Goal: Navigation & Orientation: Find specific page/section

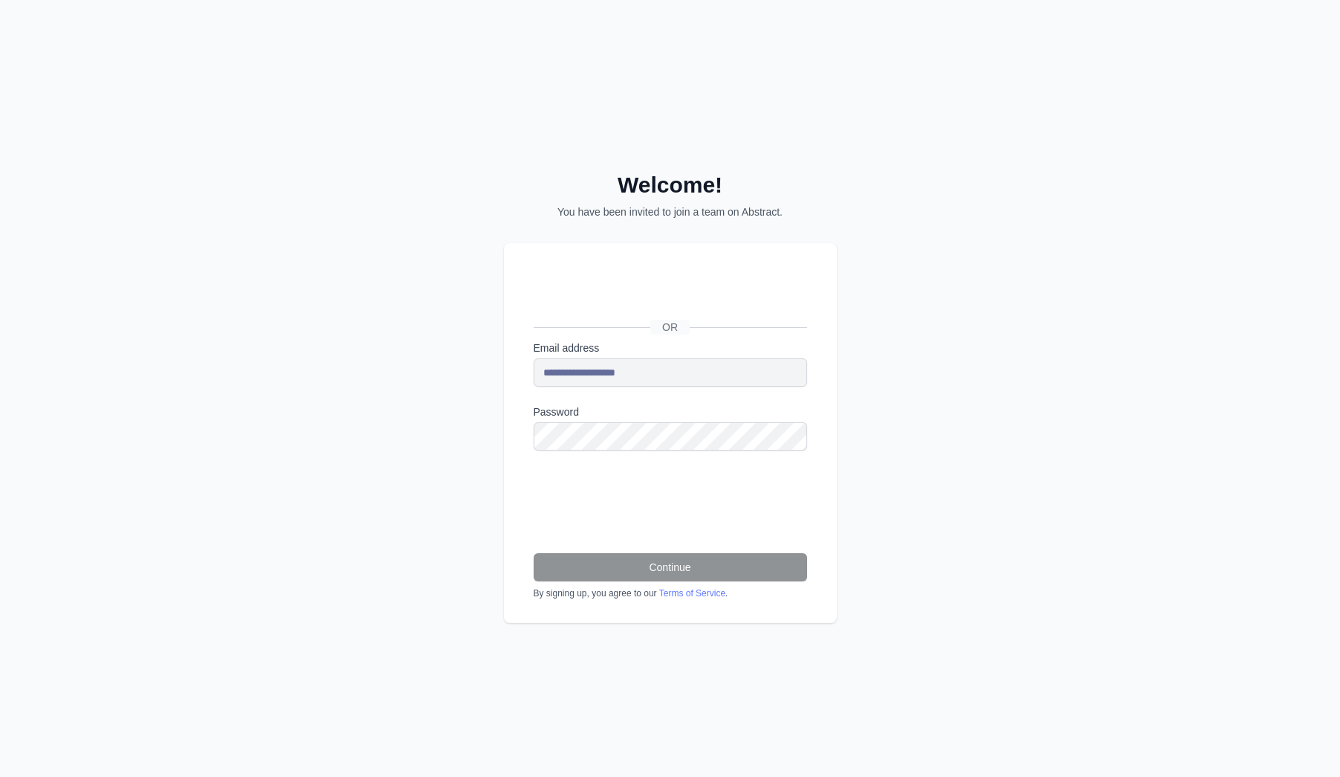
click at [700, 292] on div "Đăng nhập bằng Google. Mở trong thẻ mới" at bounding box center [669, 293] width 271 height 33
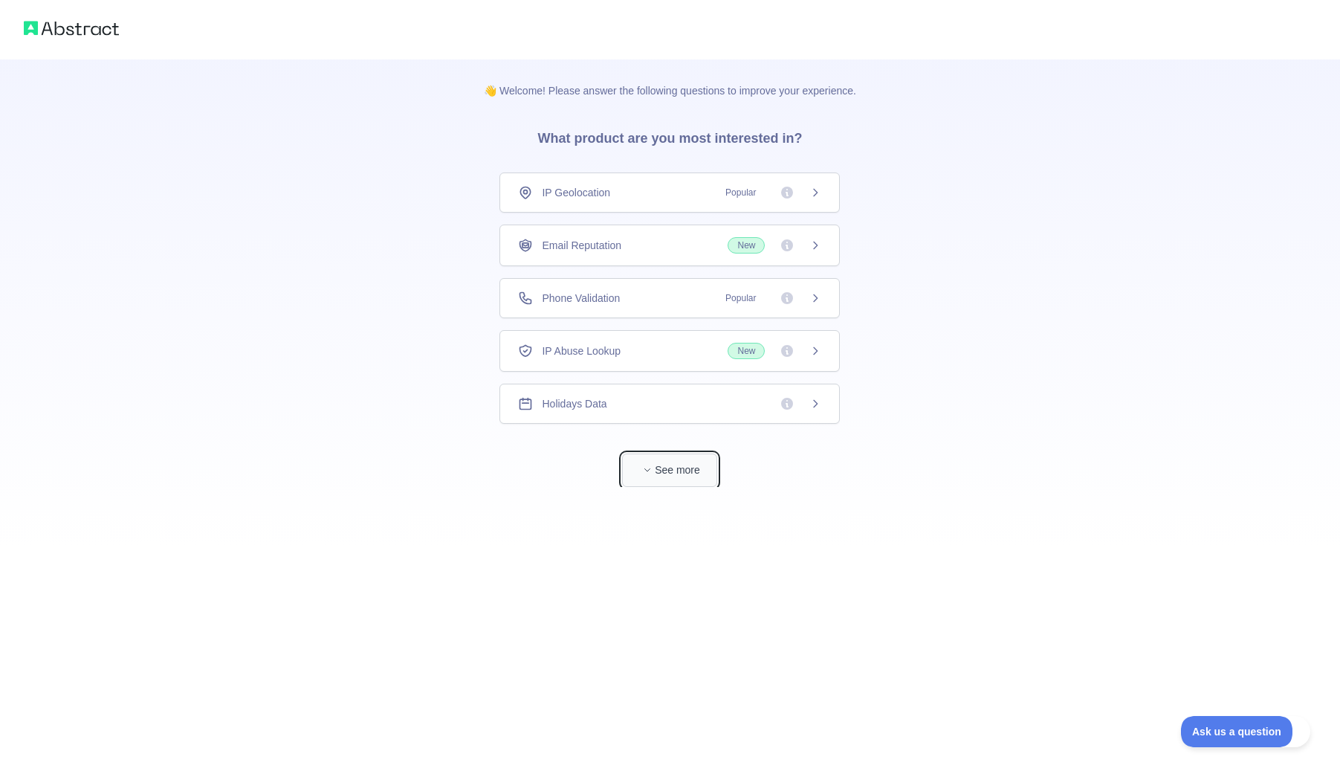
click at [680, 478] on button "See more" at bounding box center [669, 470] width 95 height 33
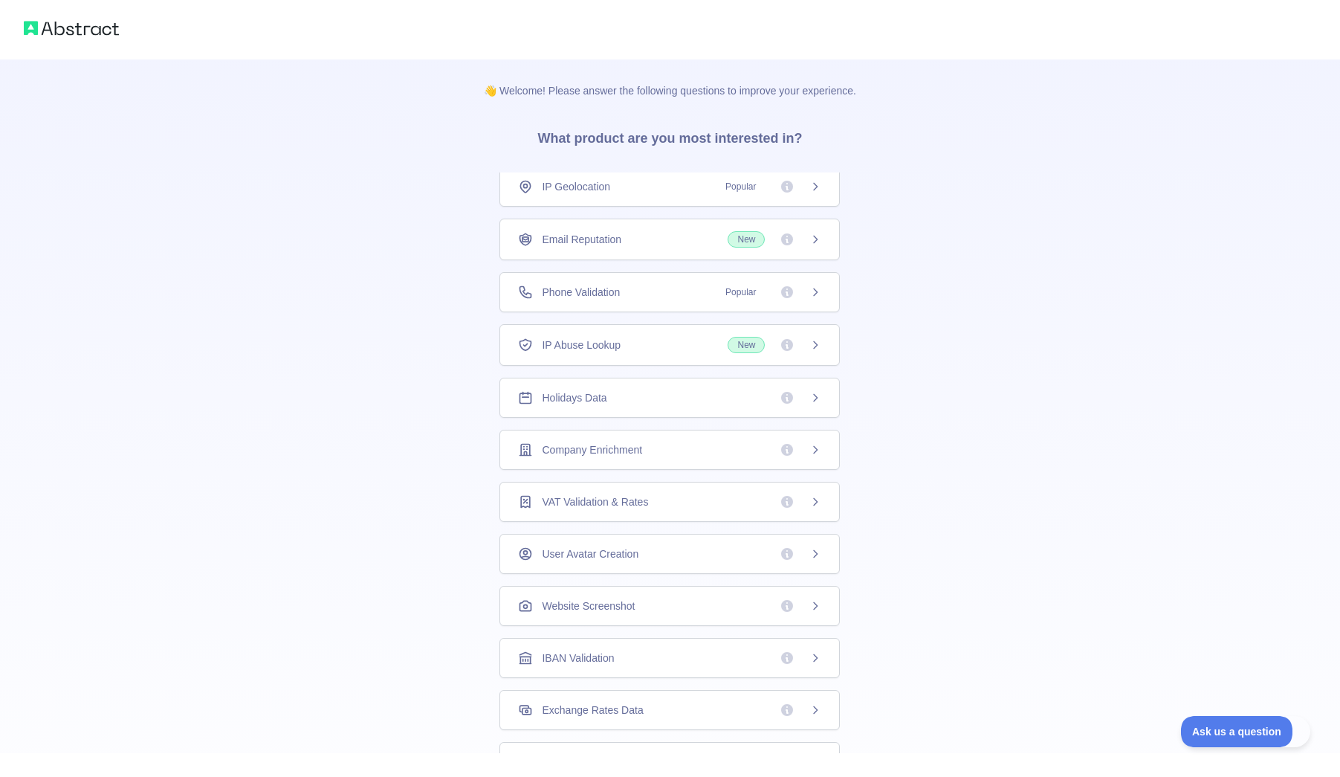
scroll to position [169, 0]
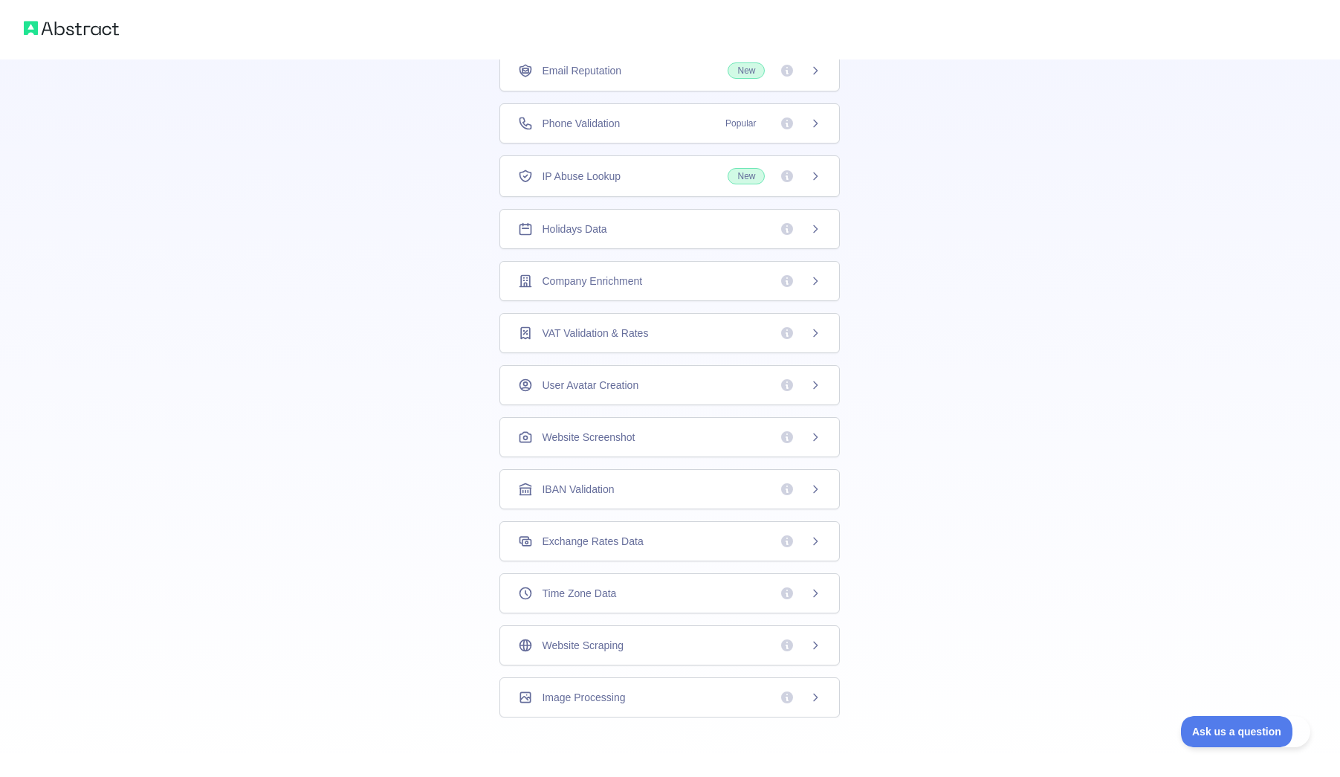
click at [677, 334] on div "VAT Validation & Rates" at bounding box center [669, 333] width 303 height 15
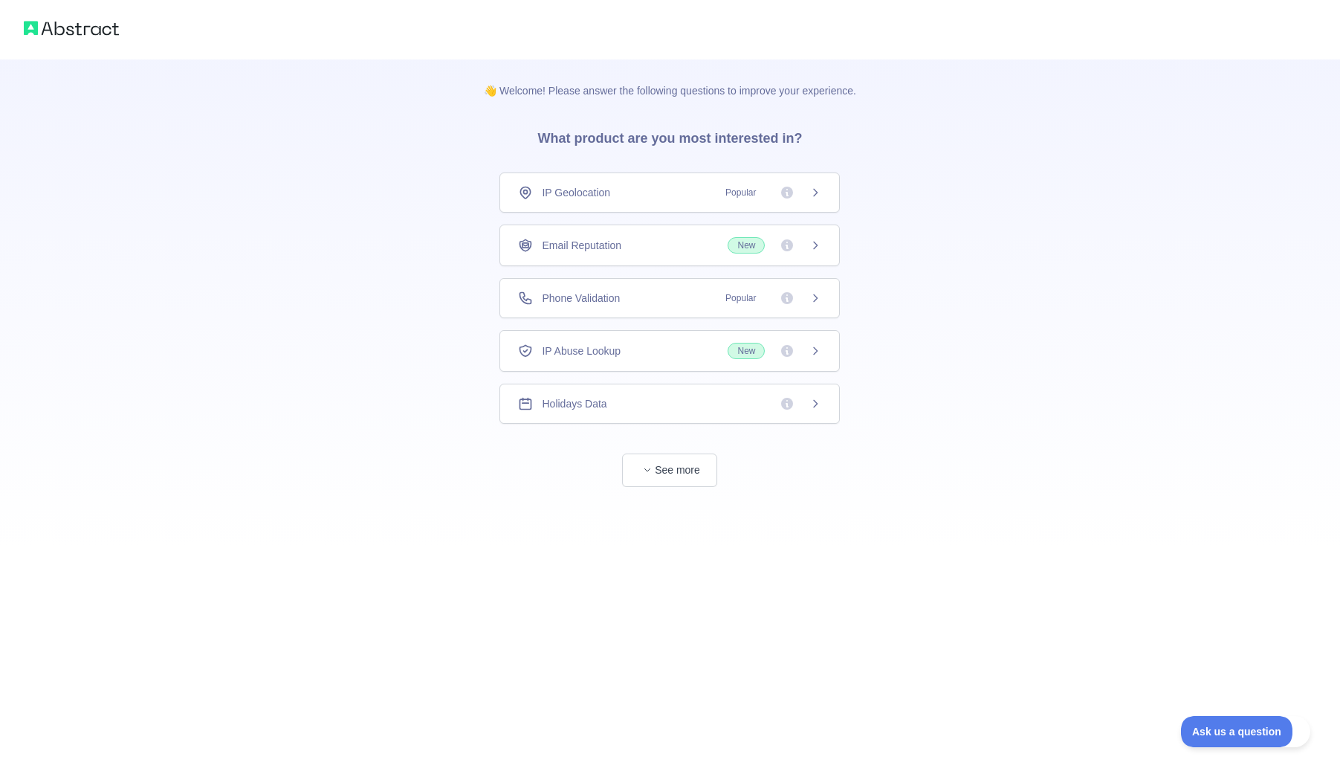
click at [656, 197] on div "IP Geolocation Popular" at bounding box center [669, 192] width 303 height 15
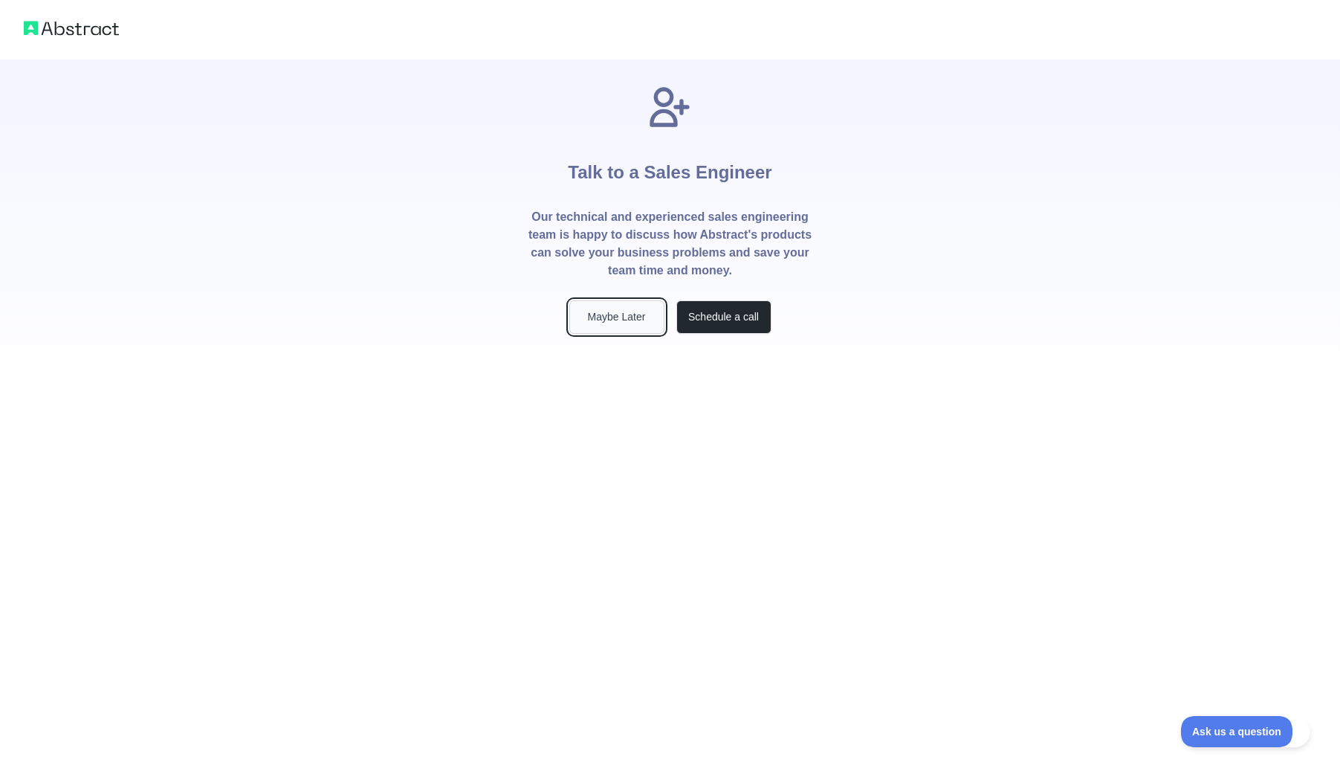
click at [640, 325] on button "Maybe Later" at bounding box center [616, 316] width 95 height 33
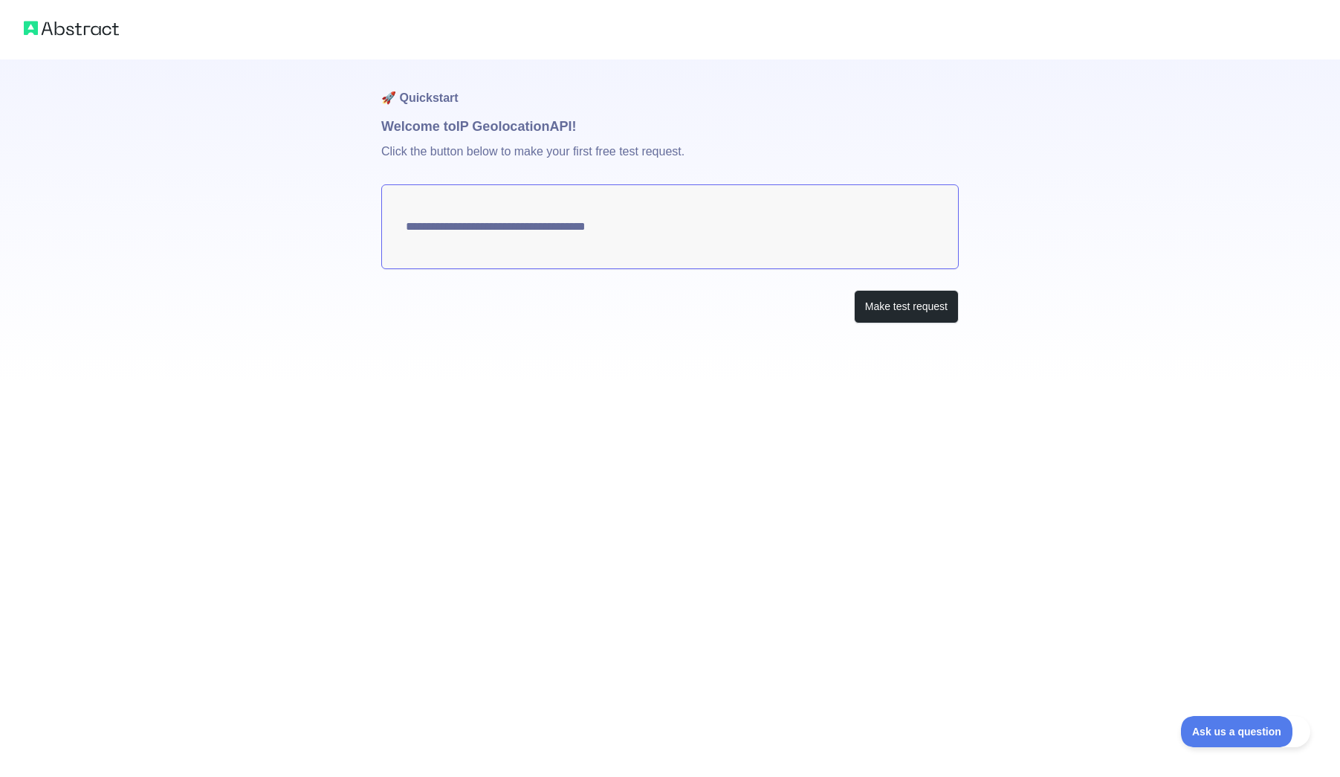
type textarea "**********"
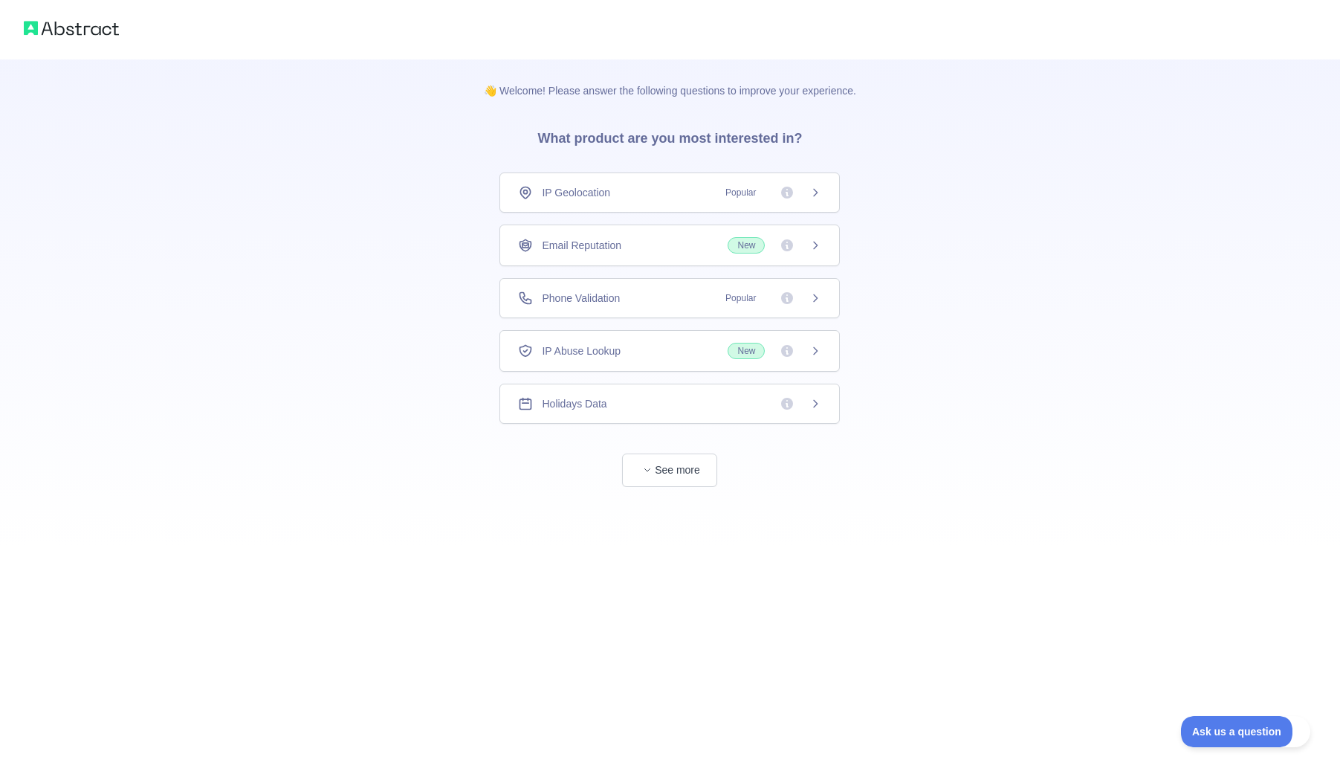
click at [36, 13] on div at bounding box center [670, 29] width 1340 height 59
click at [103, 41] on div at bounding box center [670, 29] width 1340 height 59
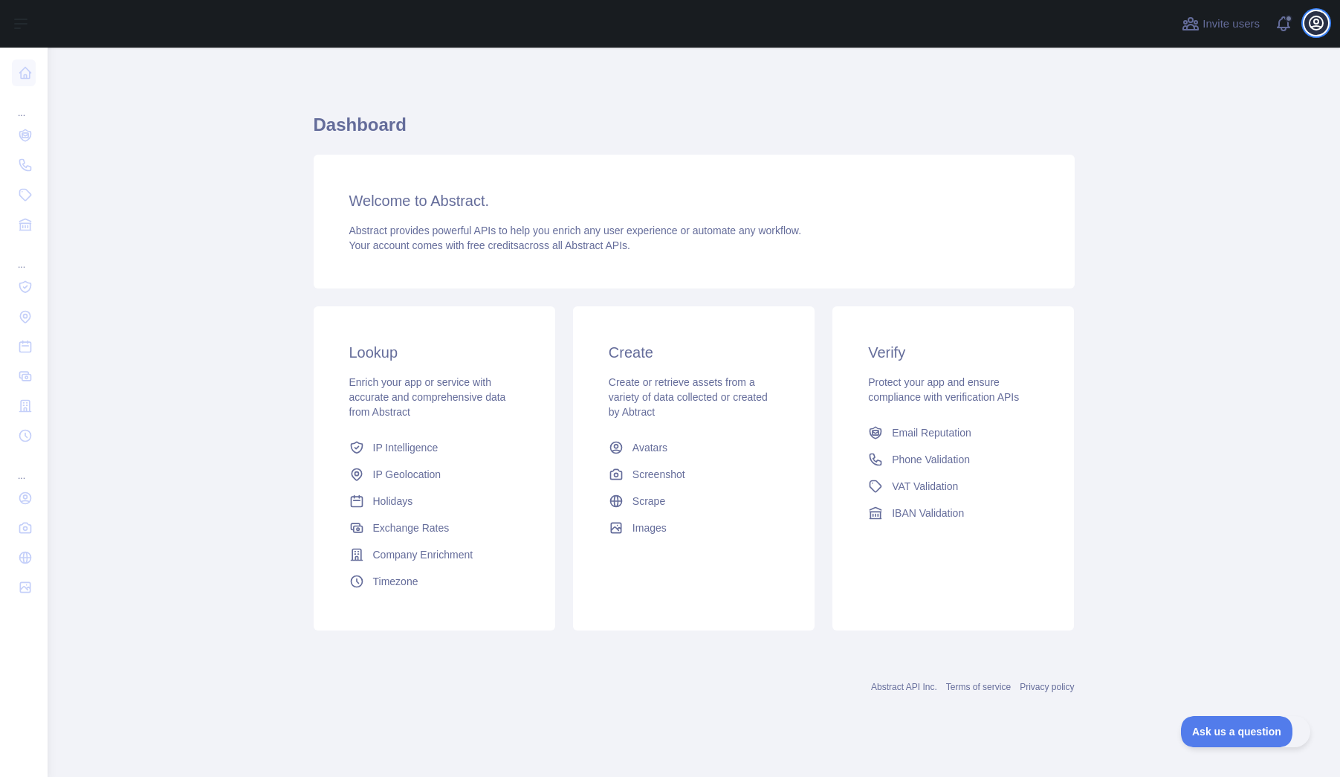
click at [1315, 27] on icon "button" at bounding box center [1316, 22] width 13 height 13
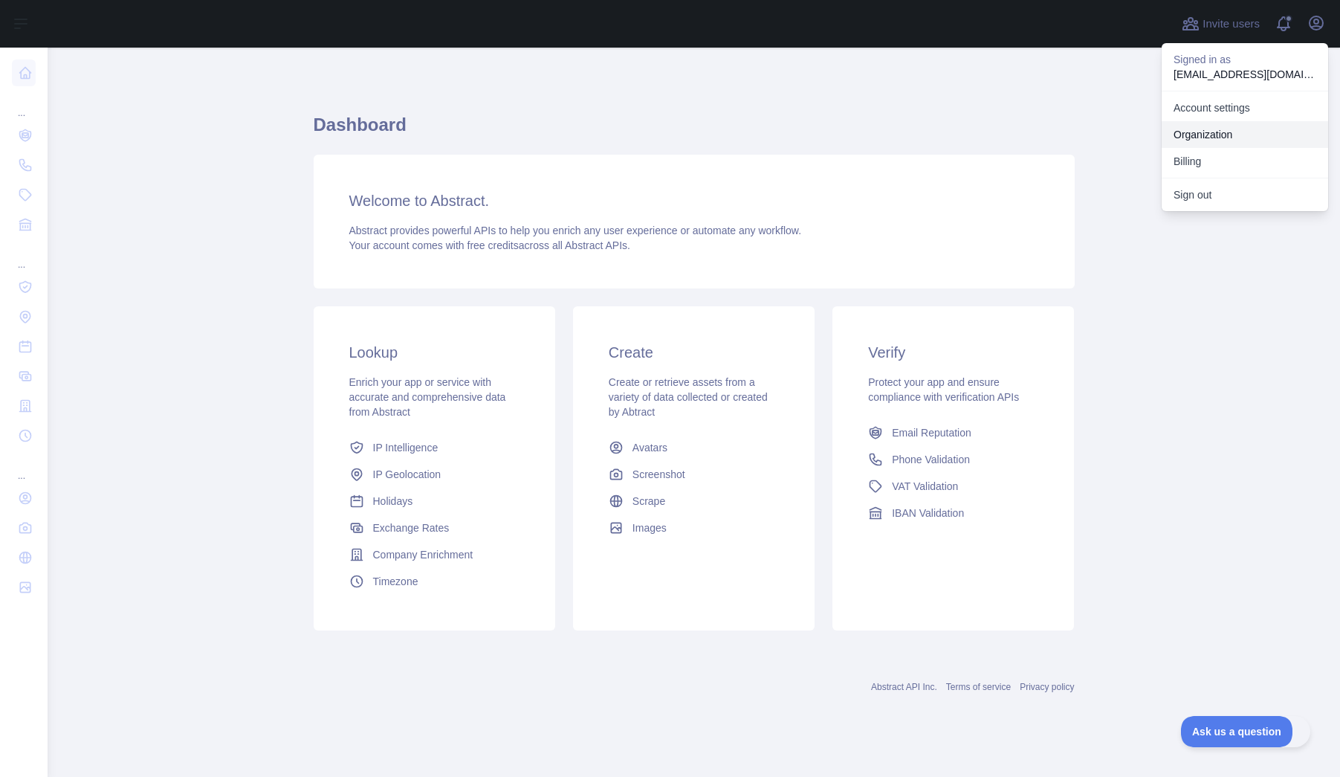
click at [1239, 139] on link "Organization" at bounding box center [1245, 134] width 167 height 27
